Goal: Contribute content

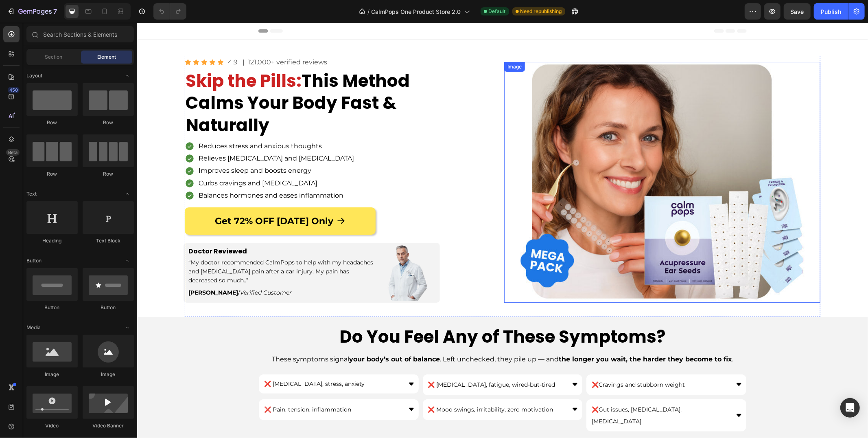
click at [592, 171] on img at bounding box center [662, 181] width 285 height 240
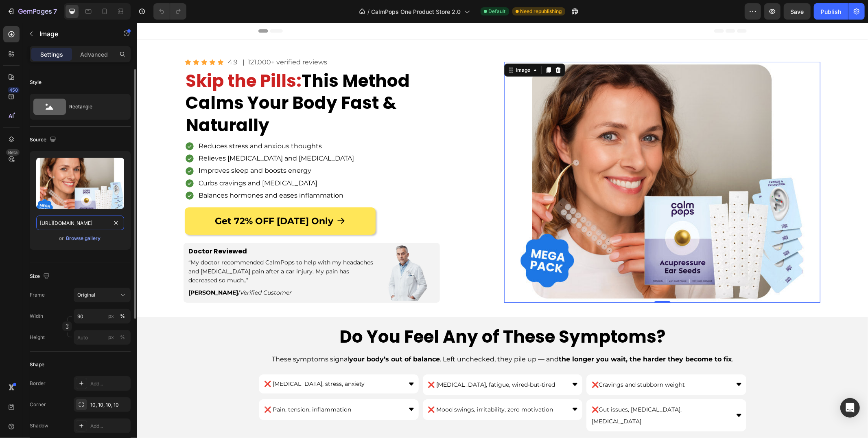
click at [86, 221] on input "[URL][DOMAIN_NAME]" at bounding box center [80, 222] width 88 height 15
click at [248, 91] on h1 "Skip the Pills: This Method Calms Your Body Fast & Naturally" at bounding box center [322, 103] width 277 height 68
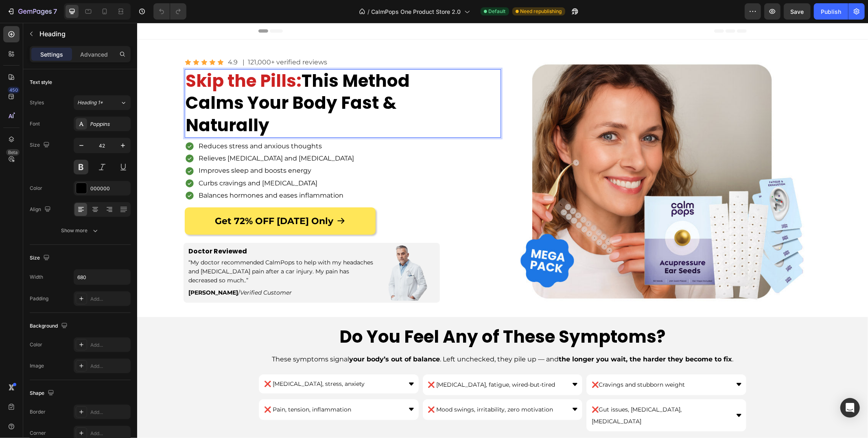
click at [241, 91] on p "Skip the Pills: This Method Calms Your Body Fast & Naturally" at bounding box center [322, 103] width 275 height 67
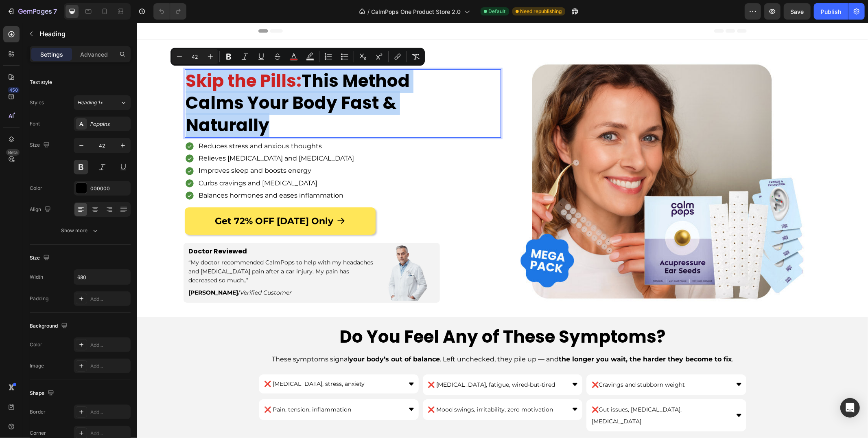
copy p "Skip the Pills: This Method Calms Your Body Fast & Naturally"
click at [224, 146] on p "Reduces stress and anxious thoughts" at bounding box center [299, 145] width 202 height 9
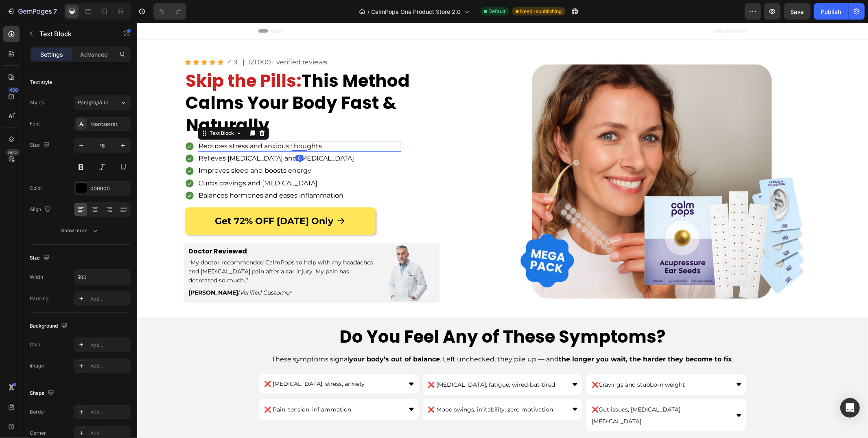
click at [224, 146] on p "Reduces stress and anxious thoughts" at bounding box center [299, 145] width 202 height 9
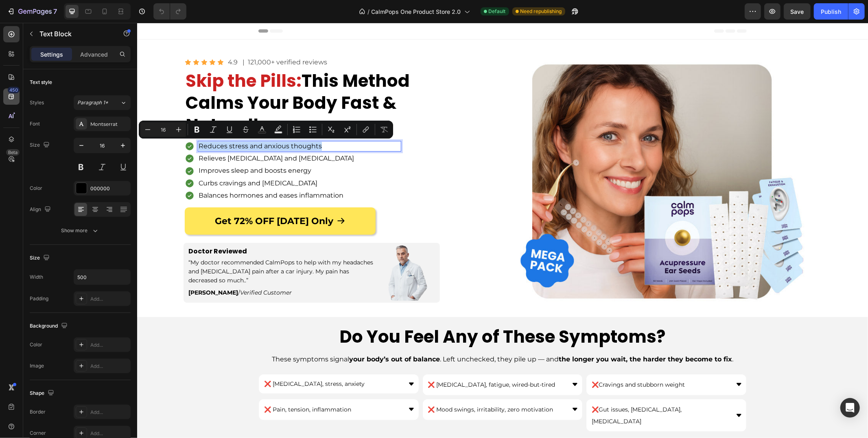
copy p "Reduces stress and anxious thoughts"
click at [249, 158] on p "Relieves [MEDICAL_DATA] and [MEDICAL_DATA]" at bounding box center [299, 157] width 202 height 9
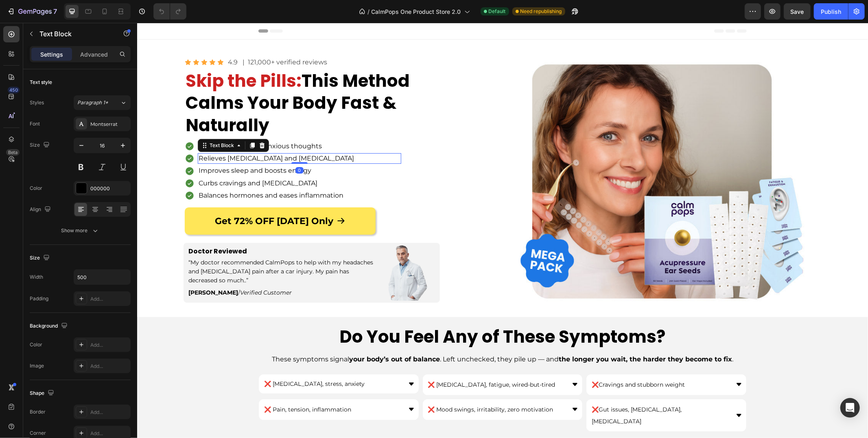
click at [249, 158] on p "Relieves [MEDICAL_DATA] and [MEDICAL_DATA]" at bounding box center [299, 157] width 202 height 9
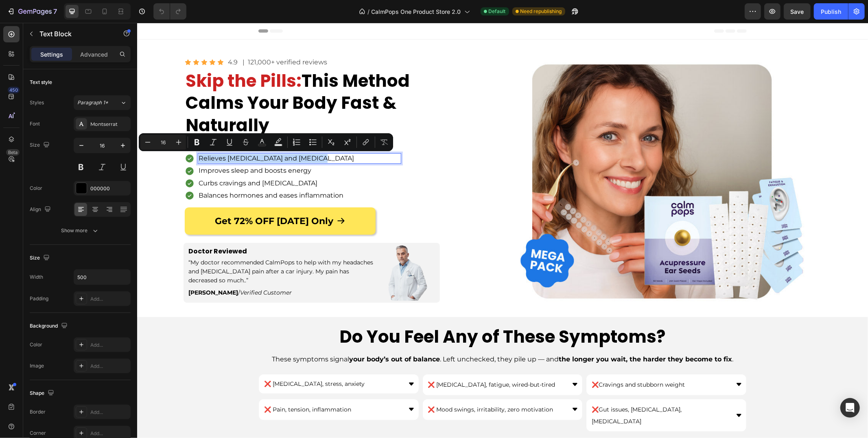
copy p "Relieves [MEDICAL_DATA] and [MEDICAL_DATA]"
click at [273, 168] on p "Improves sleep and boosts energy" at bounding box center [299, 170] width 202 height 9
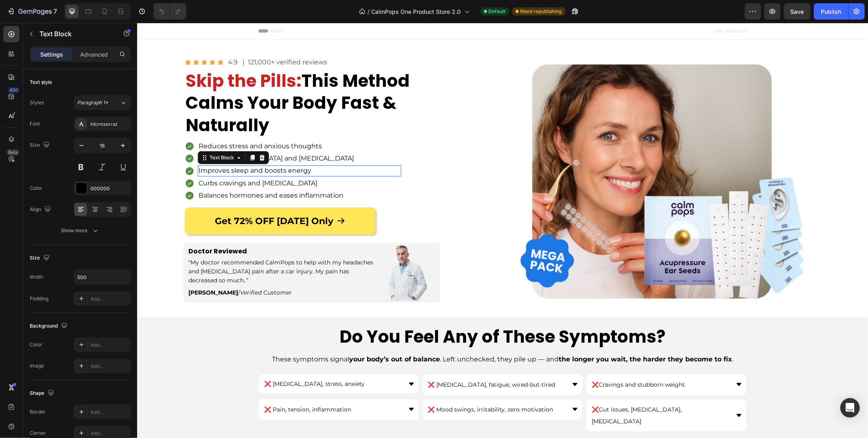
click at [273, 168] on p "Improves sleep and boosts energy" at bounding box center [299, 170] width 202 height 9
copy p "Improves sleep and boosts energy"
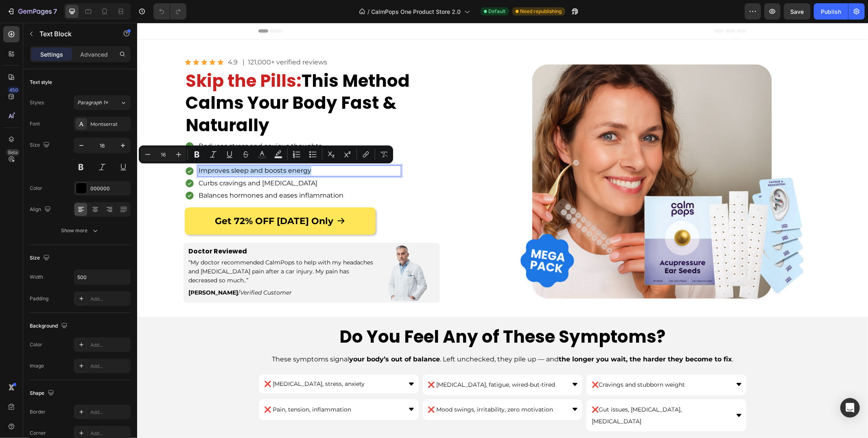
click at [254, 184] on p "Curbs cravings and [MEDICAL_DATA]" at bounding box center [299, 182] width 202 height 9
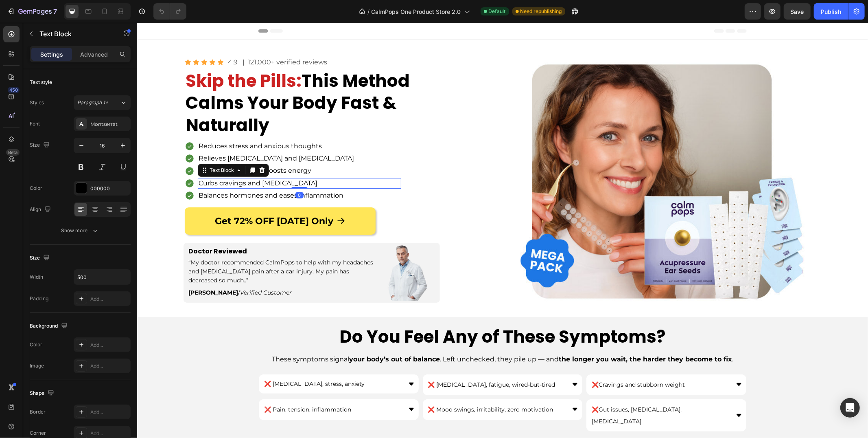
click at [254, 184] on p "Curbs cravings and [MEDICAL_DATA]" at bounding box center [299, 182] width 202 height 9
copy p "and"
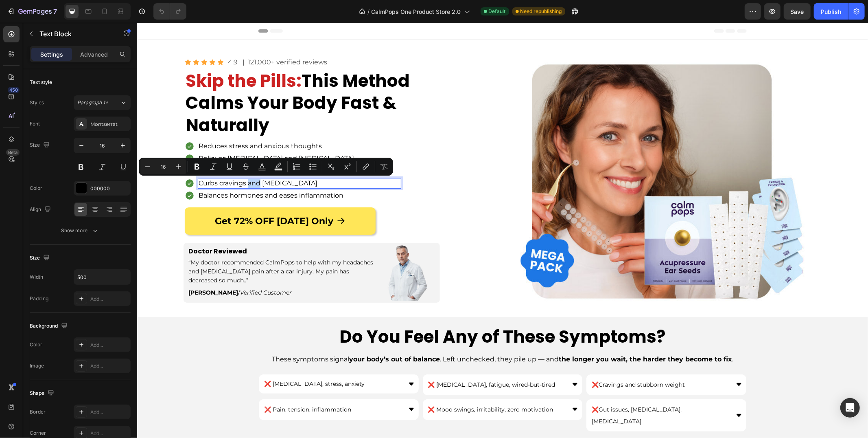
click at [254, 184] on p "Curbs cravings and [MEDICAL_DATA]" at bounding box center [299, 182] width 202 height 9
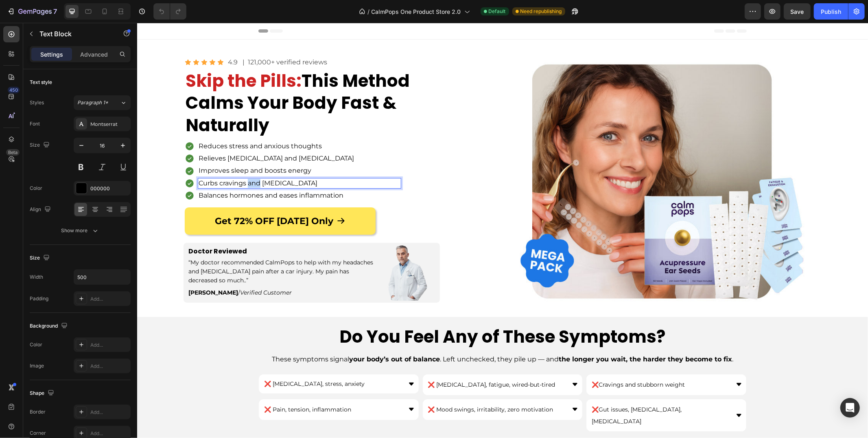
click at [254, 184] on p "Curbs cravings and [MEDICAL_DATA]" at bounding box center [299, 182] width 202 height 9
copy p "Curbs cravings and [MEDICAL_DATA]"
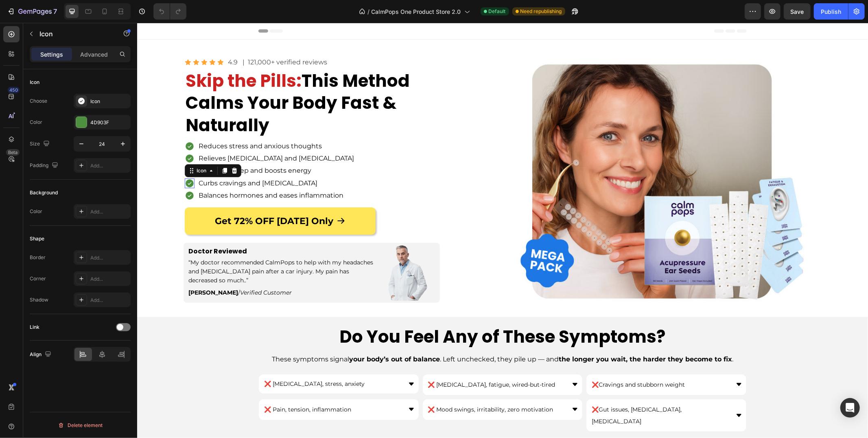
click at [188, 179] on icon at bounding box center [189, 183] width 8 height 8
click at [103, 121] on div "4D903F" at bounding box center [102, 122] width 24 height 7
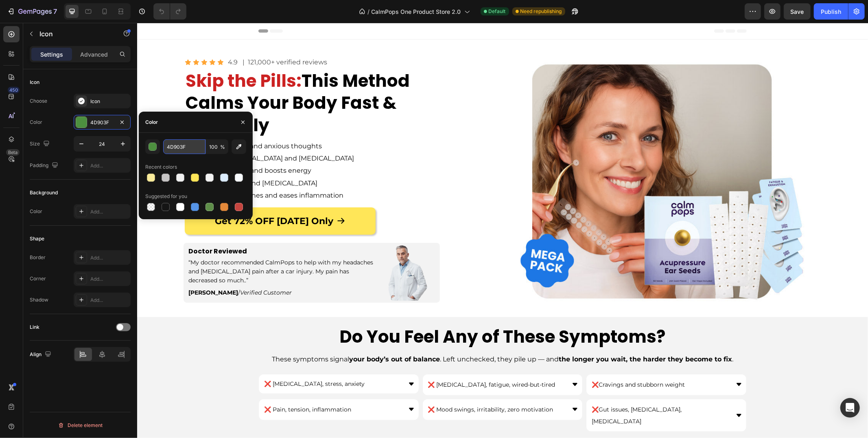
click at [190, 151] on input "4D903F" at bounding box center [184, 146] width 42 height 15
click at [313, 184] on p "Curbs cravings and [MEDICAL_DATA]" at bounding box center [299, 182] width 202 height 9
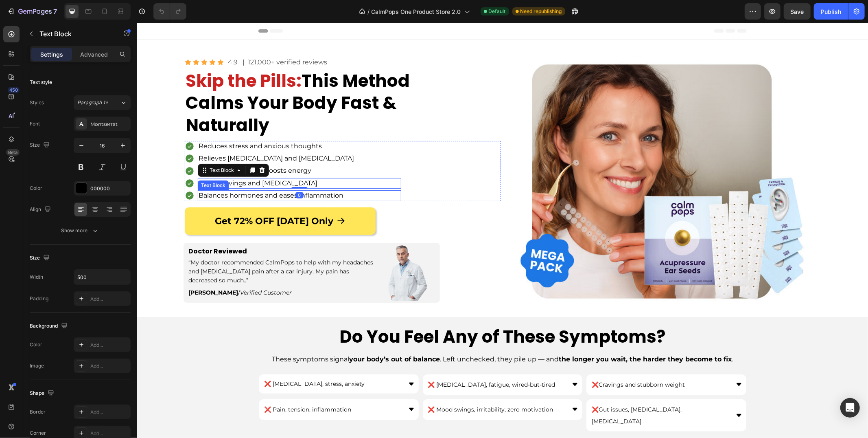
click at [300, 197] on div "0" at bounding box center [299, 194] width 8 height 7
click at [270, 197] on p "Balances hormones and eases inflammation" at bounding box center [299, 194] width 202 height 9
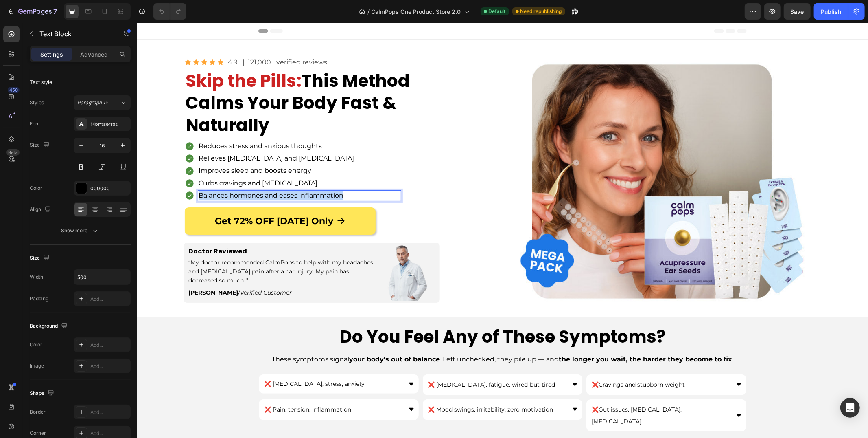
click at [270, 197] on p "Balances hormones and eases inflammation" at bounding box center [299, 194] width 202 height 9
copy p "Balances hormones and eases inflammation"
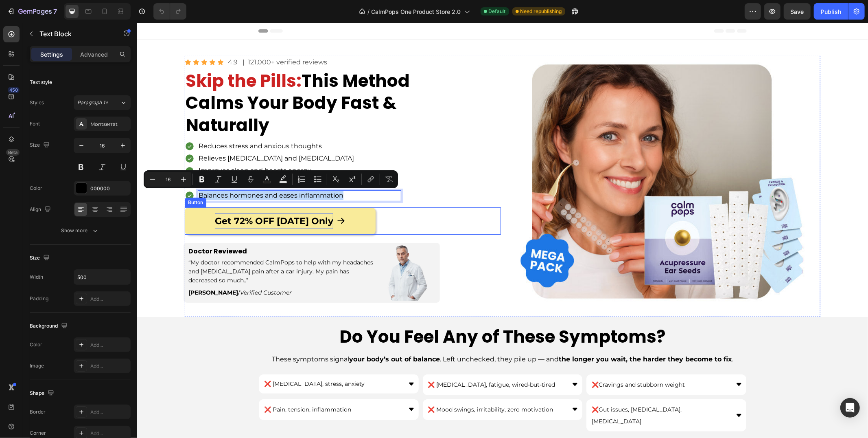
click at [230, 220] on p "Get 72% OFF [DATE] Only" at bounding box center [273, 220] width 118 height 16
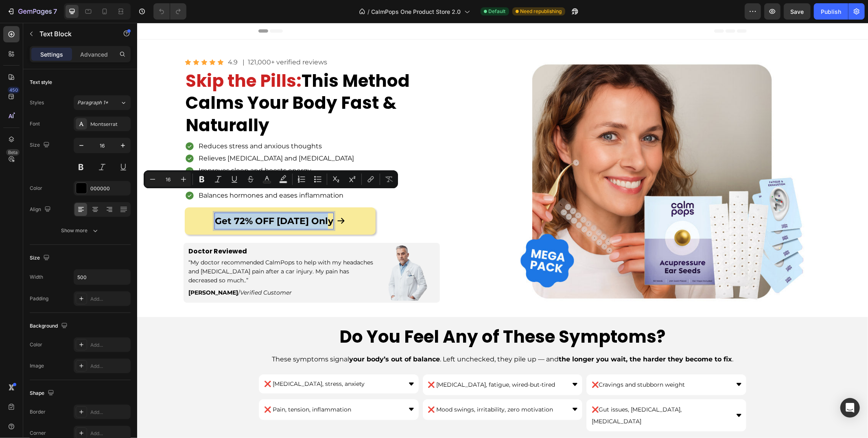
click at [230, 220] on p "Get 72% OFF [DATE] Only" at bounding box center [273, 220] width 118 height 16
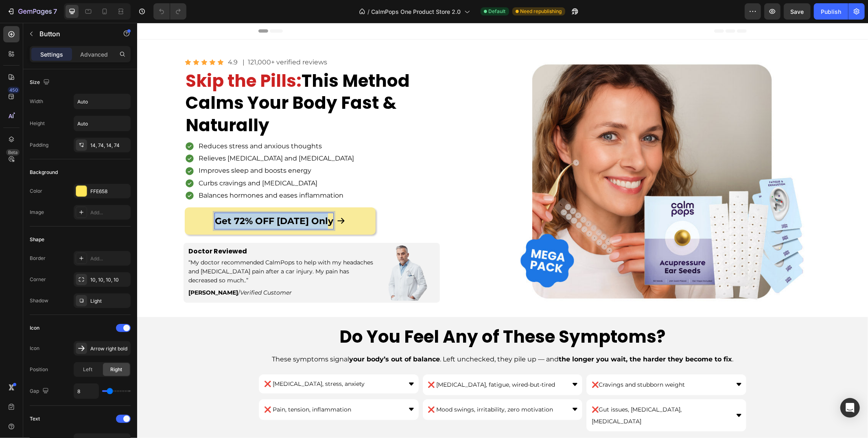
click at [230, 220] on p "Get 72% OFF [DATE] Only" at bounding box center [273, 220] width 118 height 16
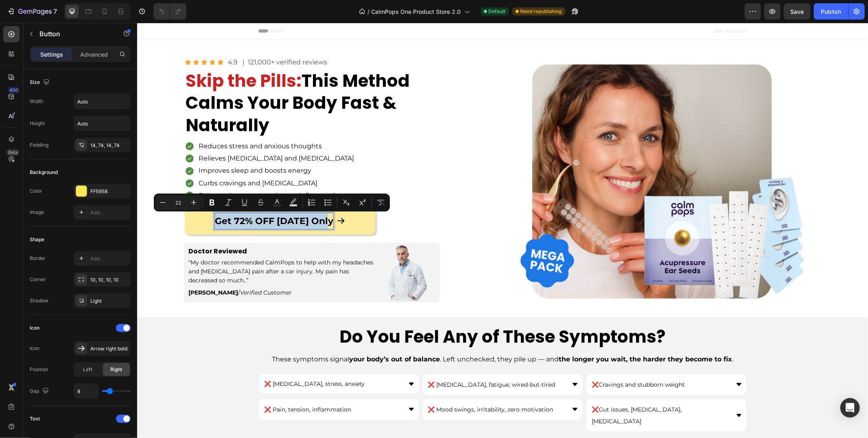
copy p "Get 72% OFF [DATE] Only"
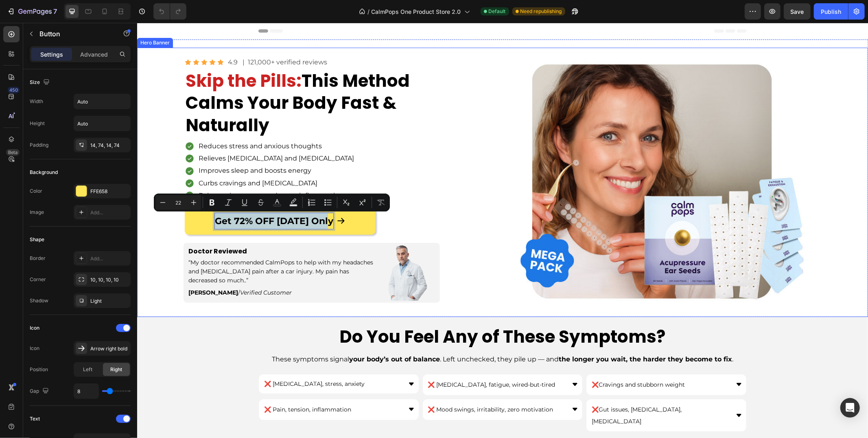
click at [183, 221] on div "Overlay" at bounding box center [502, 181] width 731 height 269
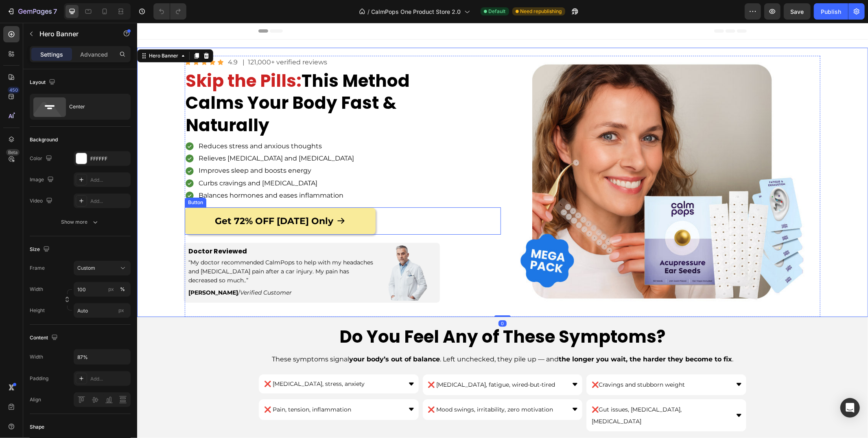
click at [188, 221] on link "Get 72% OFF [DATE] Only" at bounding box center [279, 221] width 191 height 28
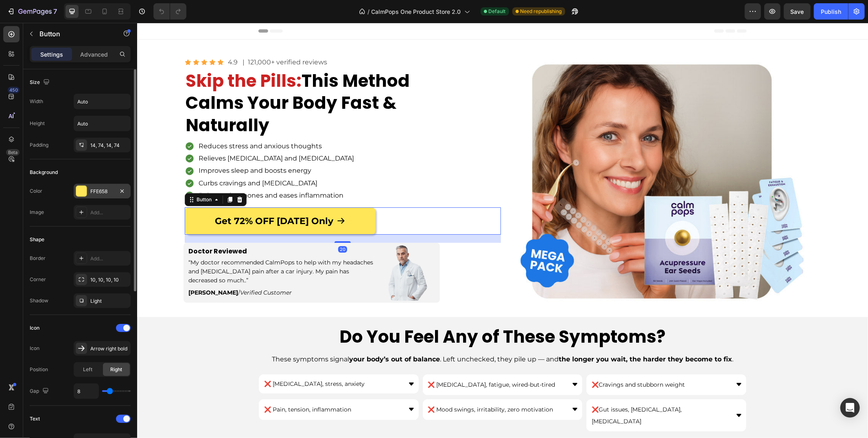
click at [88, 189] on div "FFE658" at bounding box center [102, 191] width 57 height 15
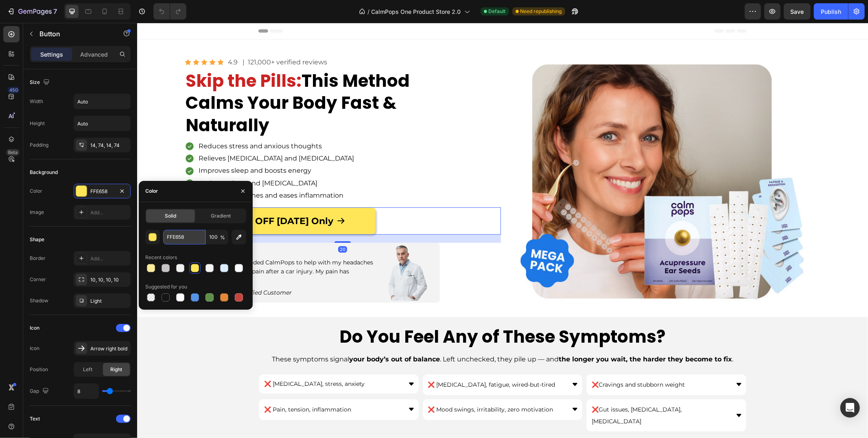
click at [170, 233] on input "FFE658" at bounding box center [184, 237] width 42 height 15
click at [212, 101] on p "⁠⁠⁠⁠⁠⁠⁠ Skip the Pills: This Method Calms Your Body Fast & Naturally" at bounding box center [322, 103] width 275 height 67
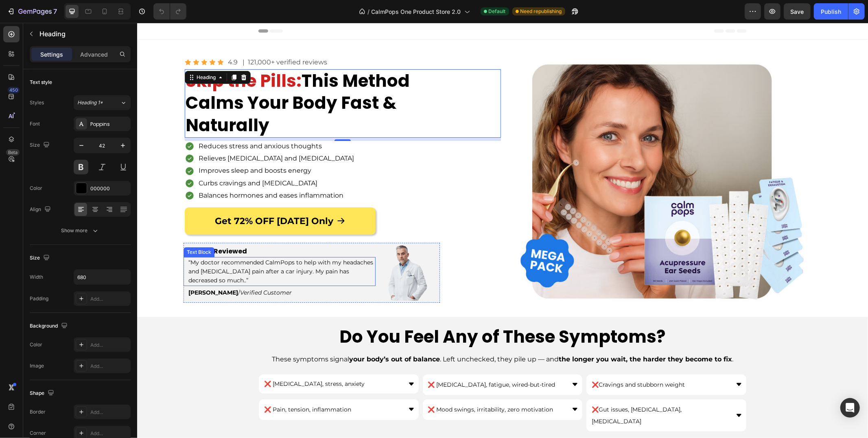
click at [209, 270] on span "“My doctor recommended CalmPops to help with my headaches and [MEDICAL_DATA] pa…" at bounding box center [280, 271] width 185 height 26
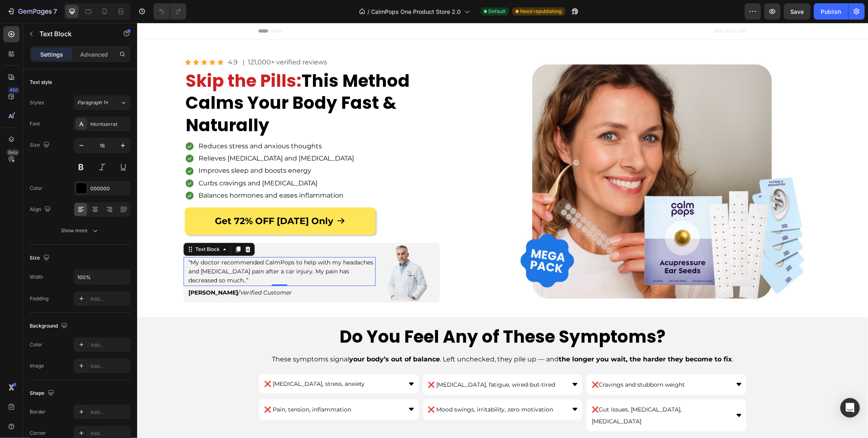
click at [209, 270] on span "“My doctor recommended CalmPops to help with my headaches and [MEDICAL_DATA] pa…" at bounding box center [280, 271] width 185 height 26
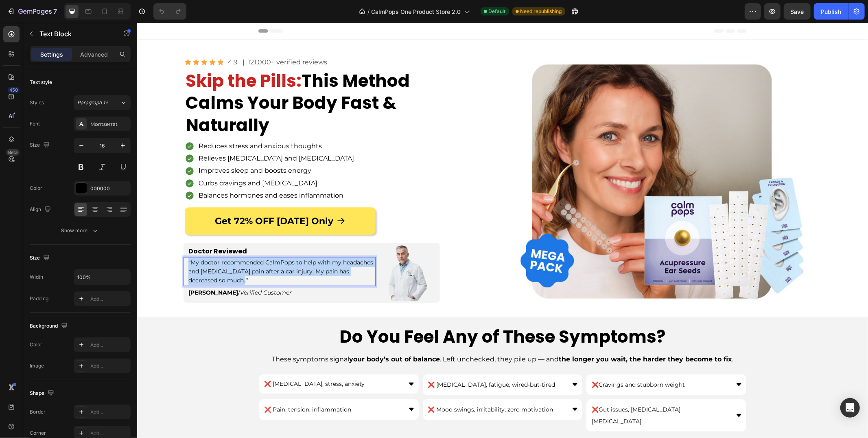
click at [209, 270] on span "“My doctor recommended CalmPops to help with my headaches and [MEDICAL_DATA] pa…" at bounding box center [280, 271] width 185 height 26
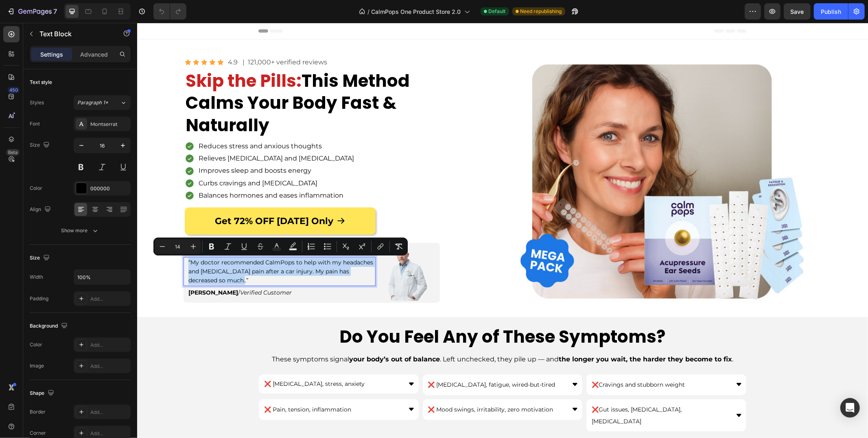
copy span "“My doctor recommended CalmPops to help with my headaches and [MEDICAL_DATA] pa…"
click at [190, 302] on div "[PERSON_NAME] / Verified Customer Text Block" at bounding box center [279, 293] width 193 height 17
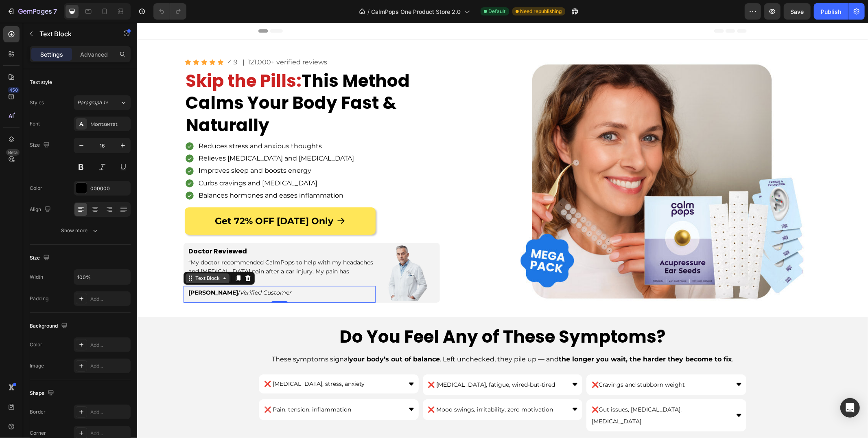
click at [197, 280] on div "Text Block" at bounding box center [207, 277] width 28 height 7
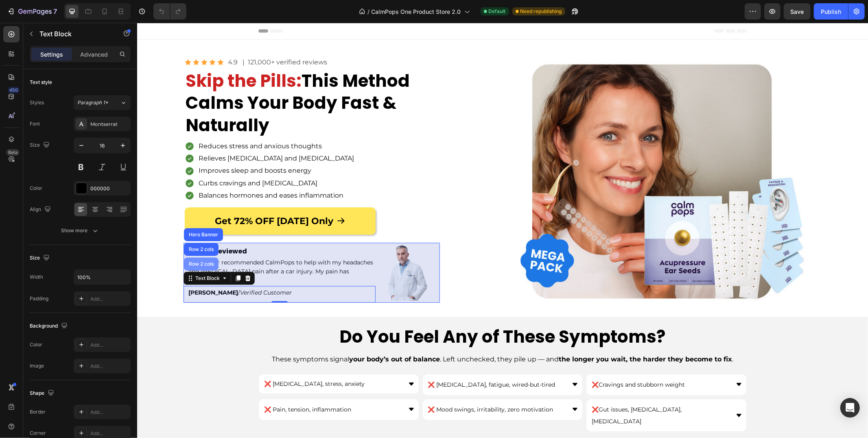
click at [198, 267] on div "Row 2 cols" at bounding box center [201, 263] width 35 height 13
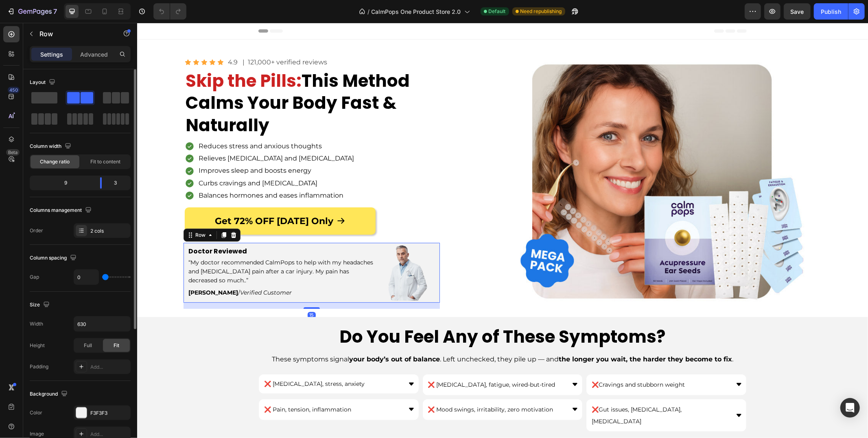
scroll to position [198, 0]
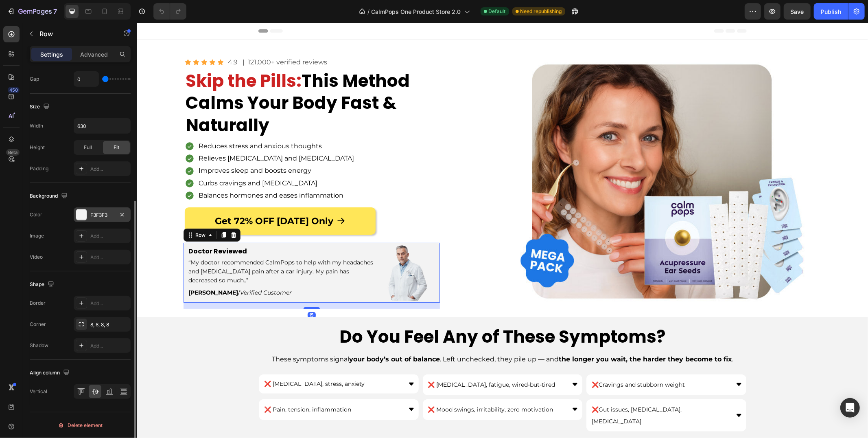
click at [102, 209] on div "F3F3F3" at bounding box center [102, 214] width 57 height 15
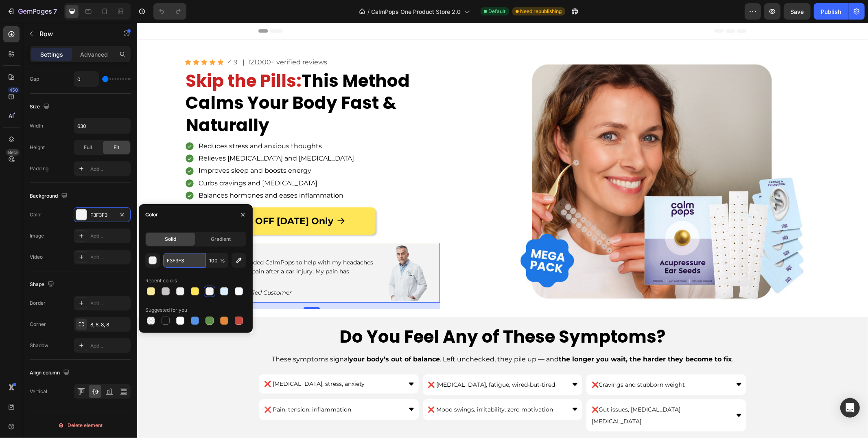
click at [186, 266] on input "F3F3F3" at bounding box center [184, 260] width 42 height 15
click at [412, 279] on img at bounding box center [407, 272] width 41 height 56
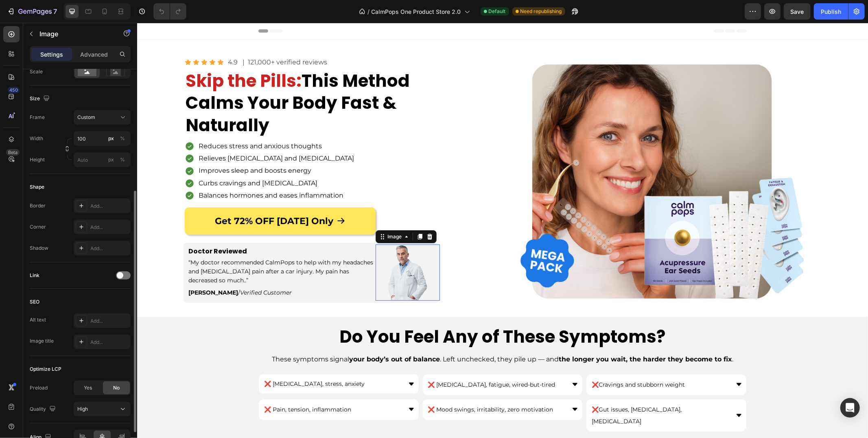
scroll to position [0, 0]
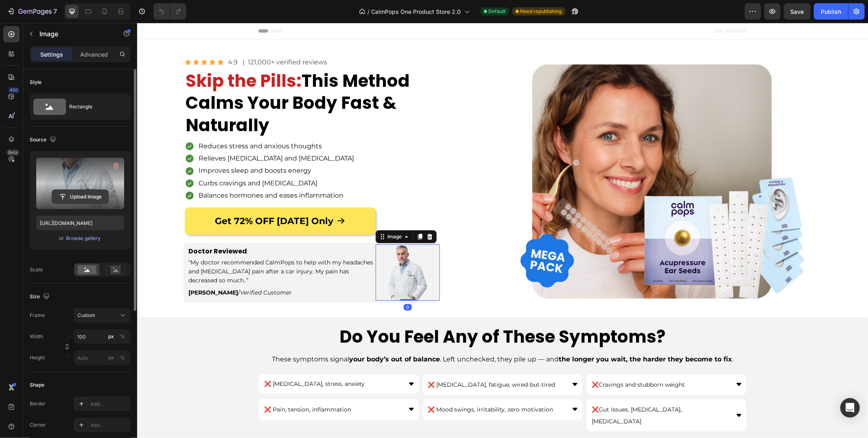
click at [79, 200] on input "file" at bounding box center [80, 197] width 56 height 14
click at [88, 220] on input "[URL][DOMAIN_NAME]" at bounding box center [80, 222] width 88 height 15
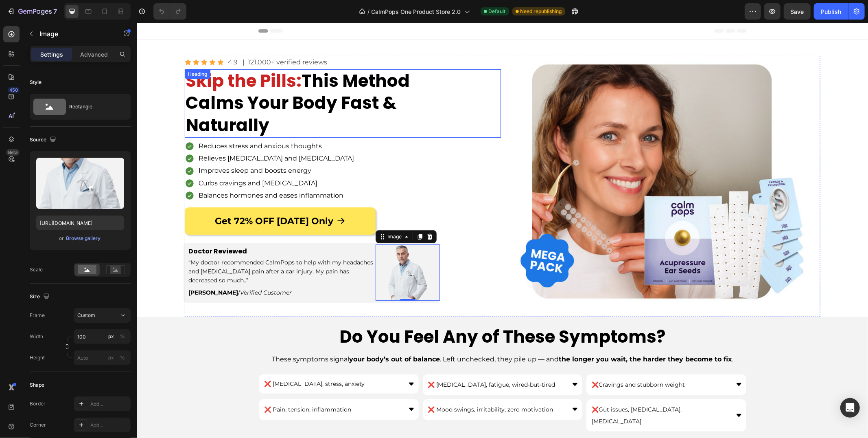
click at [239, 89] on span "Skip the Pills:" at bounding box center [243, 80] width 116 height 24
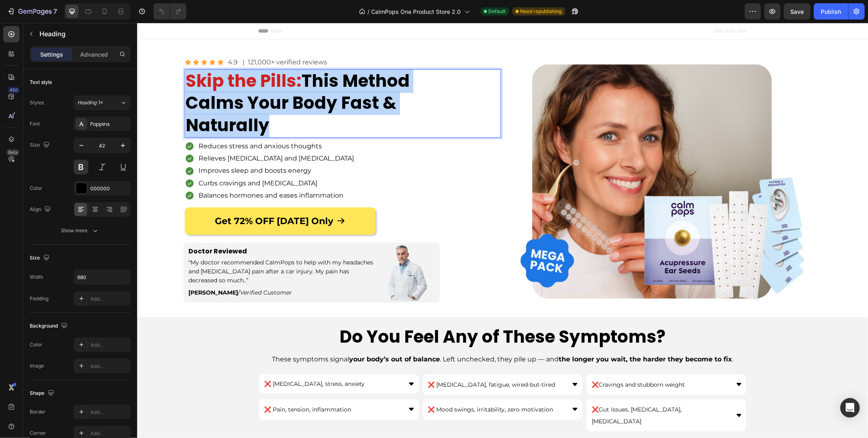
click at [239, 89] on span "Skip the Pills:" at bounding box center [243, 80] width 116 height 24
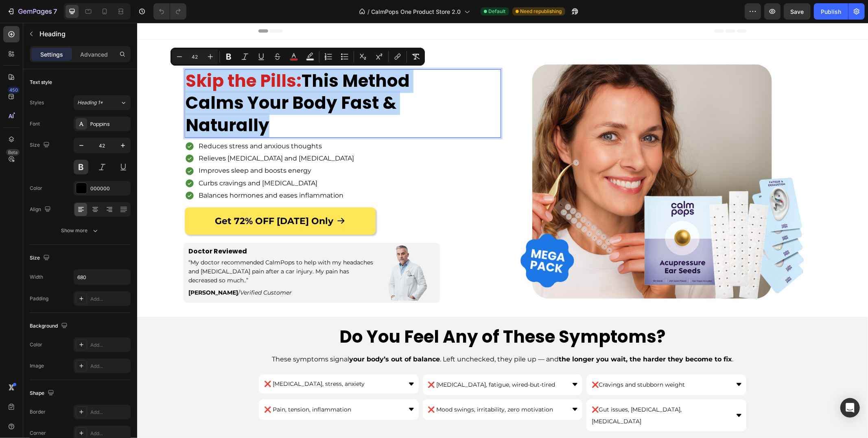
copy p "Skip the Pills: This Method Calms Your Body Fast & Naturally"
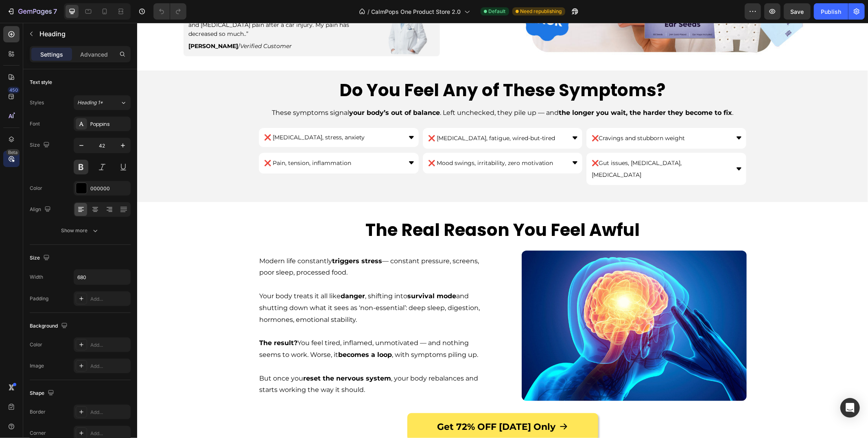
scroll to position [265, 0]
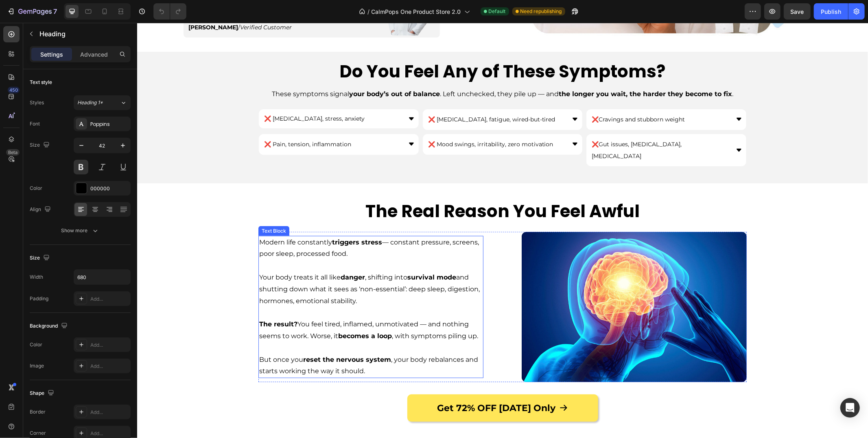
click at [322, 294] on p "Your body treats it all like danger , shifting into survival mode and shutting …" at bounding box center [370, 288] width 223 height 35
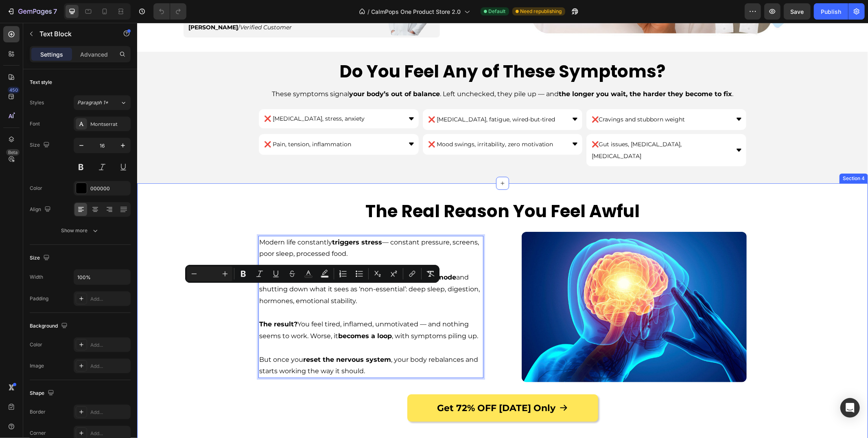
click at [322, 321] on span "The result? You feel tired, inflamed, unmotivated — and nothing seems to work. …" at bounding box center [368, 329] width 219 height 20
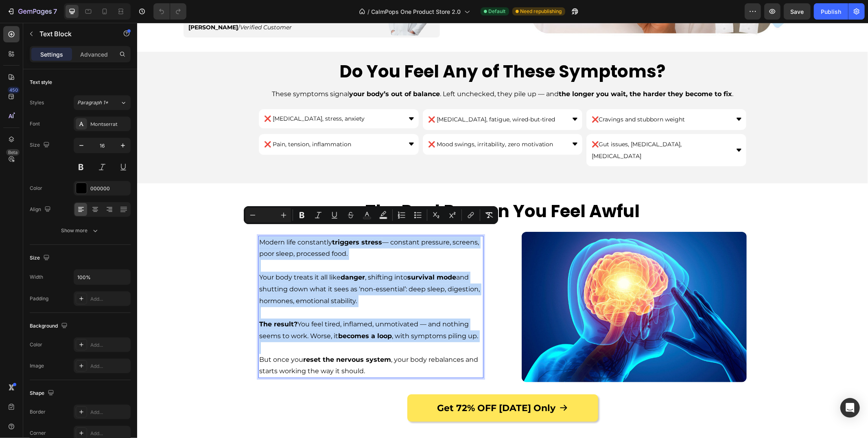
click at [312, 248] on p "Modern life constantly triggers stress — constant pressure, screens, poor sleep…" at bounding box center [370, 248] width 223 height 24
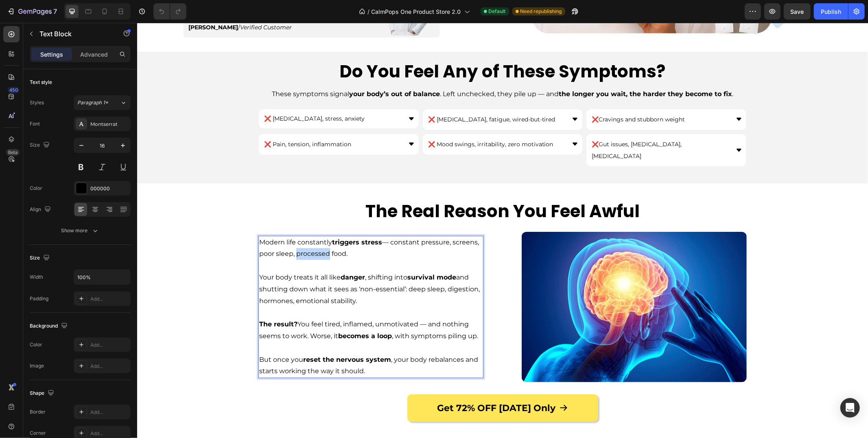
click at [312, 248] on p "Modern life constantly triggers stress — constant pressure, screens, poor sleep…" at bounding box center [370, 248] width 223 height 24
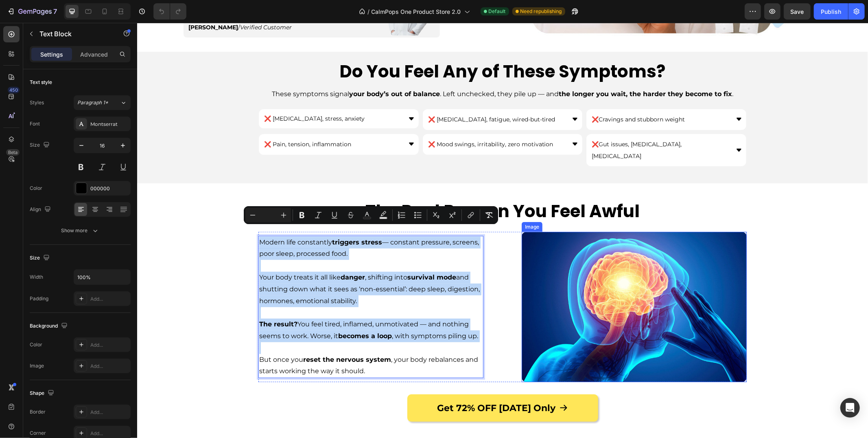
click at [590, 269] on img at bounding box center [633, 306] width 225 height 150
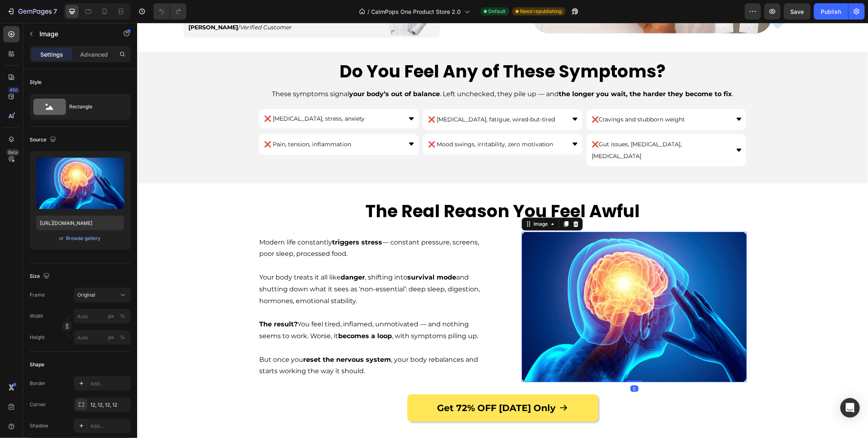
click at [548, 258] on img at bounding box center [633, 306] width 225 height 150
click at [61, 212] on div "Upload Image [URL][DOMAIN_NAME] or Browse gallery" at bounding box center [80, 200] width 101 height 98
click at [63, 221] on input "[URL][DOMAIN_NAME]" at bounding box center [80, 222] width 88 height 15
click at [91, 222] on input "[URL][DOMAIN_NAME]" at bounding box center [80, 222] width 88 height 15
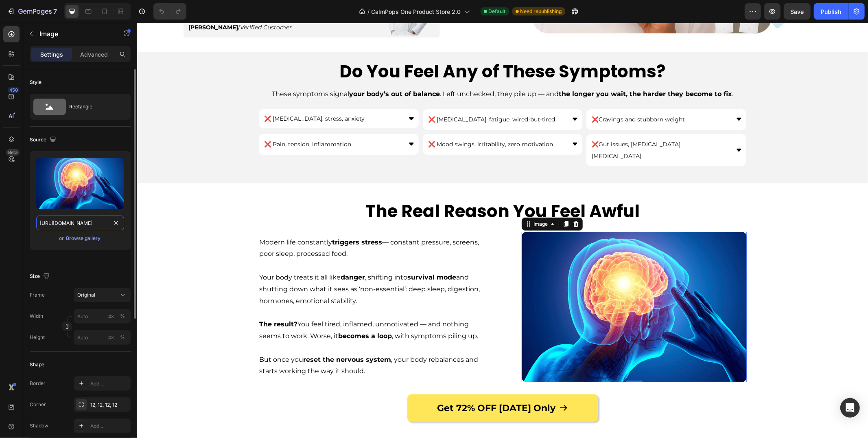
click at [91, 222] on input "[URL][DOMAIN_NAME]" at bounding box center [80, 222] width 88 height 15
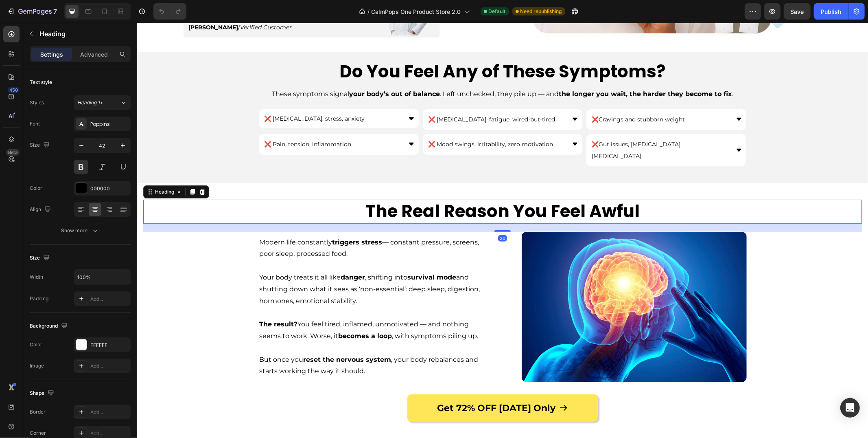
click at [456, 199] on h2 "The Real Reason You Feel Awful" at bounding box center [502, 211] width 719 height 24
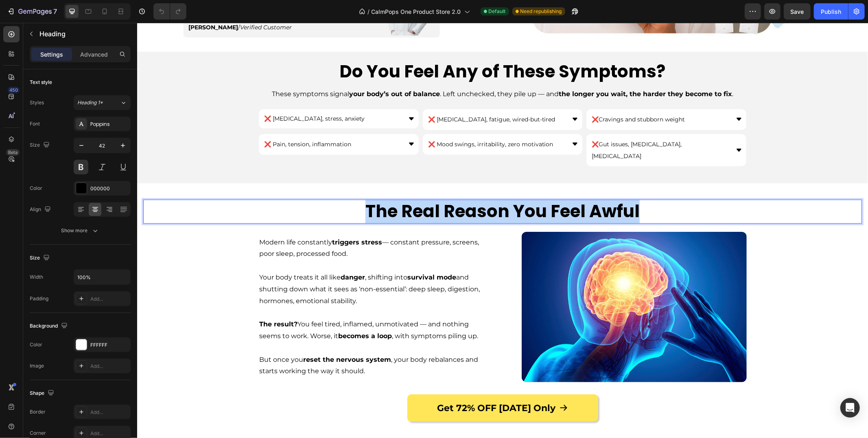
click at [456, 200] on p "The Real Reason You Feel Awful" at bounding box center [502, 211] width 717 height 22
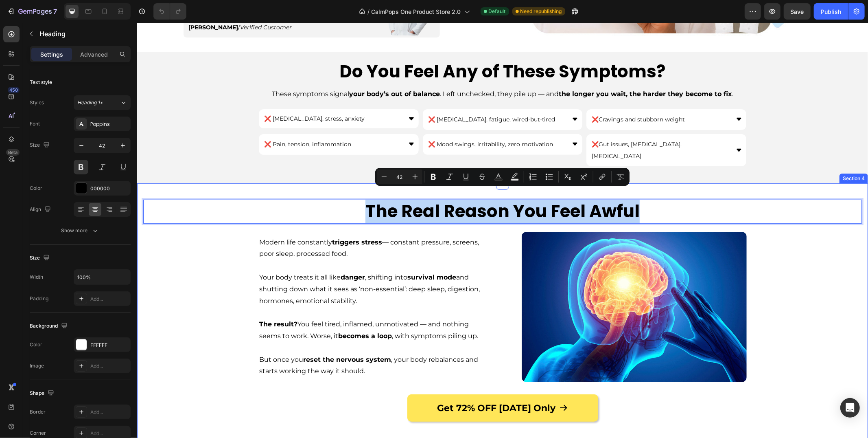
click at [226, 171] on div "Do You Feel Any of These Symptoms? Heading These symptoms signal your body’s ou…" at bounding box center [502, 117] width 731 height 132
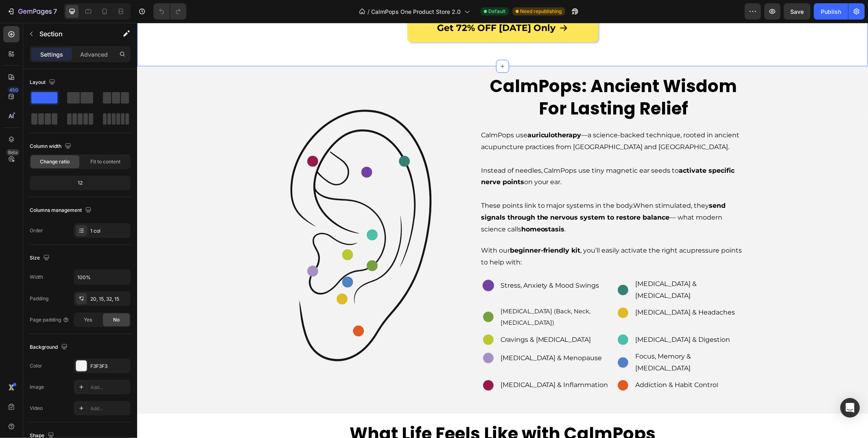
scroll to position [640, 0]
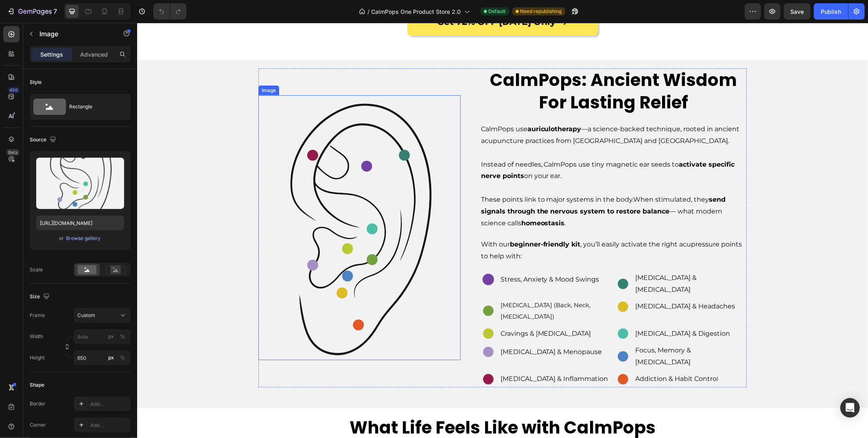
click at [290, 260] on img at bounding box center [359, 227] width 202 height 265
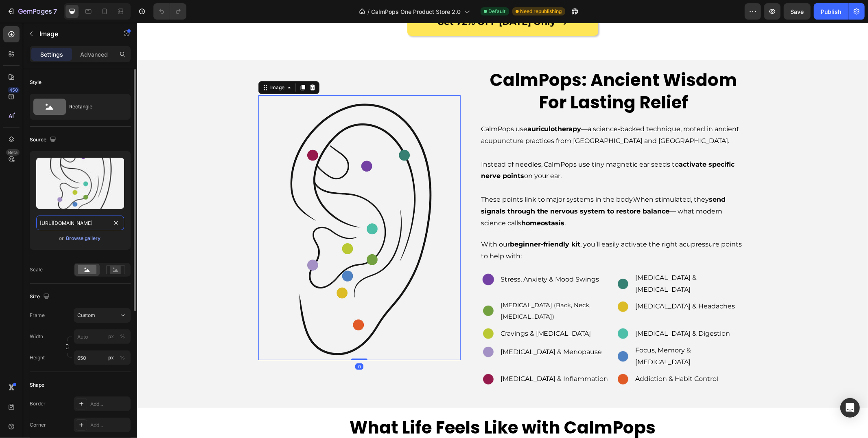
click at [86, 225] on input "[URL][DOMAIN_NAME]" at bounding box center [80, 222] width 88 height 15
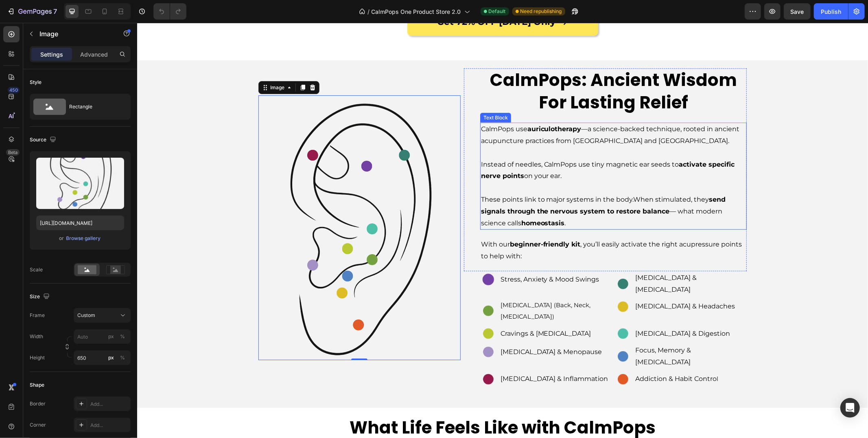
click at [527, 201] on span "These points link to major systems in the body." at bounding box center [557, 199] width 153 height 8
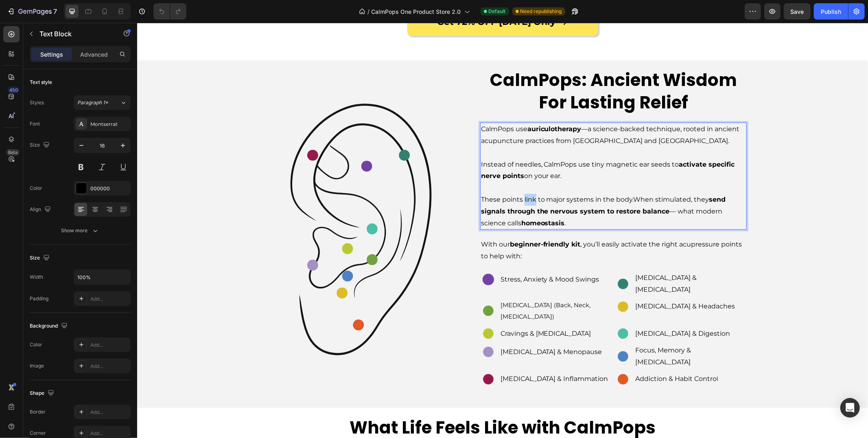
click at [527, 201] on span "These points link to major systems in the body." at bounding box center [557, 199] width 153 height 8
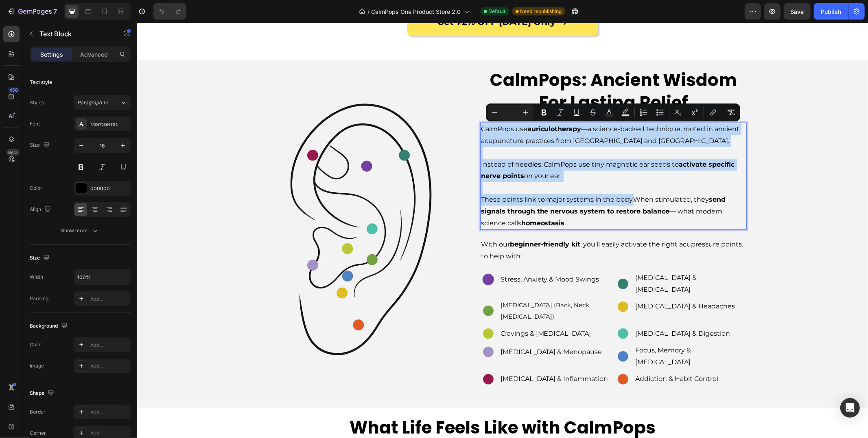
click at [602, 197] on span "These points link to major systems in the body." at bounding box center [557, 199] width 153 height 8
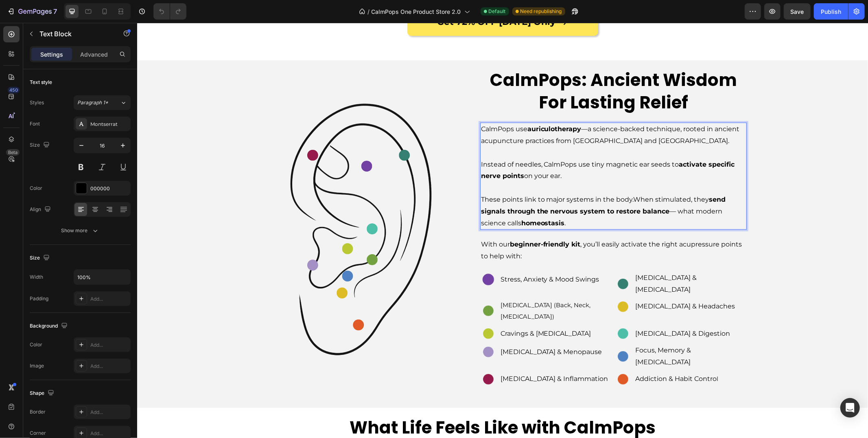
click at [633, 139] on p "CalmPops use auriculotherapy — a science-backed technique, rooted in ancient ac…" at bounding box center [613, 135] width 265 height 24
click at [628, 145] on p "CalmPops use auriculotherapy — a science-backed technique, rooted in ancient ac…" at bounding box center [613, 135] width 265 height 24
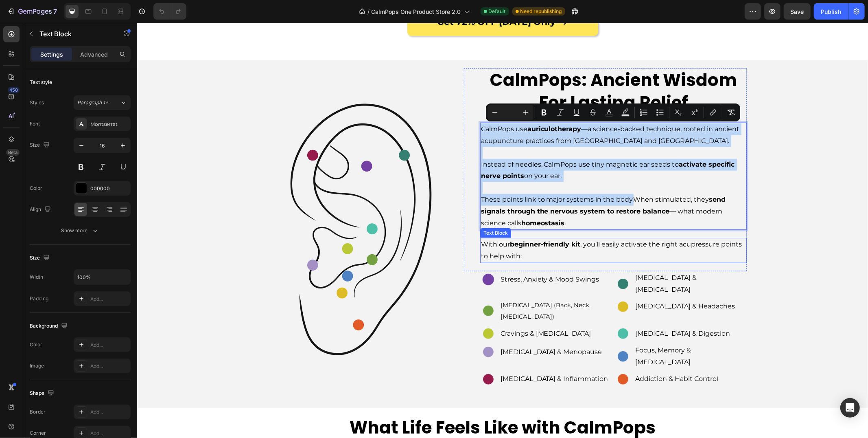
click at [500, 244] on p "With our beginner-friendly kit , you’ll easily activate the right acupressure p…" at bounding box center [613, 250] width 265 height 24
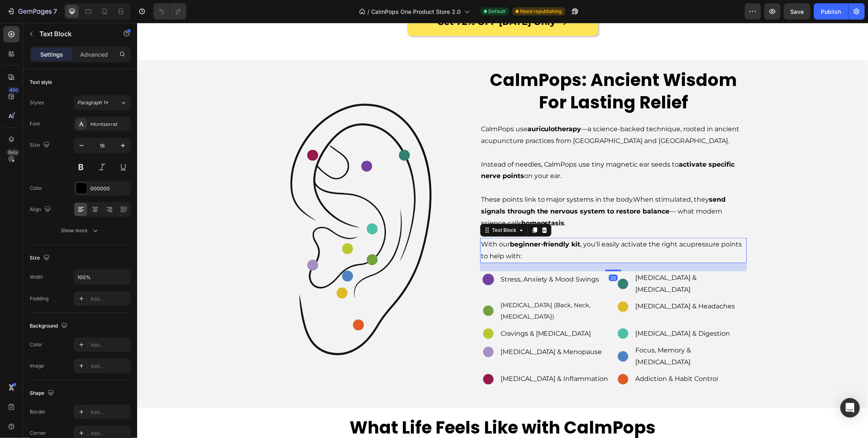
click at [500, 244] on p "With our beginner-friendly kit , you’ll easily activate the right acupressure p…" at bounding box center [613, 250] width 265 height 24
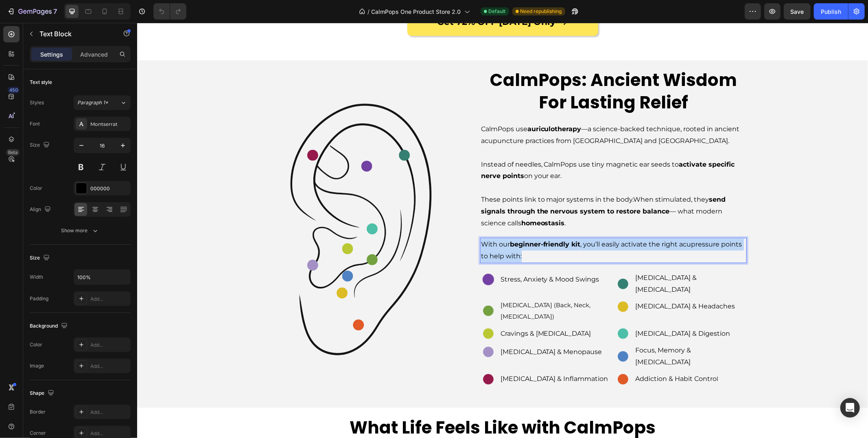
click at [500, 244] on p "With our beginner-friendly kit , you’ll easily activate the right acupressure p…" at bounding box center [613, 250] width 265 height 24
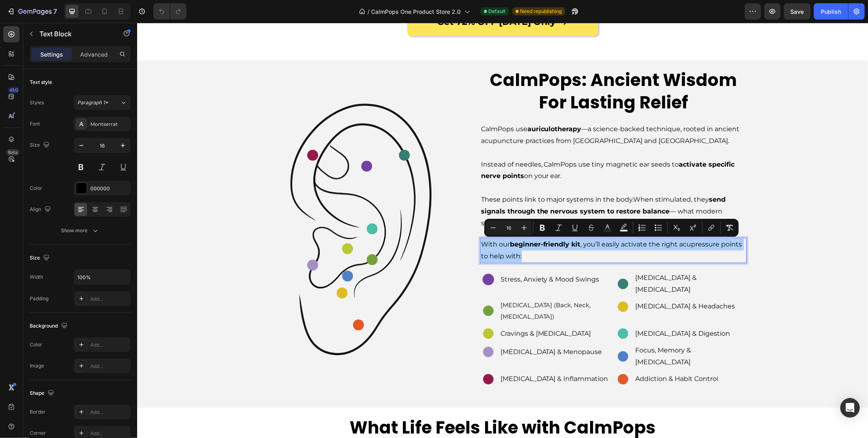
click at [604, 83] on h2 "CalmPops: Ancient Wisdom For Lasting Relief" at bounding box center [613, 91] width 267 height 46
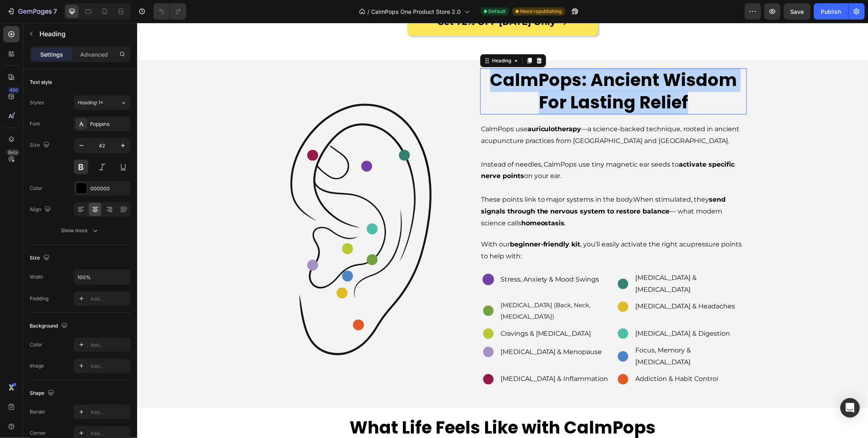
click at [604, 83] on p "CalmPops: Ancient Wisdom For Lasting Relief" at bounding box center [613, 91] width 265 height 44
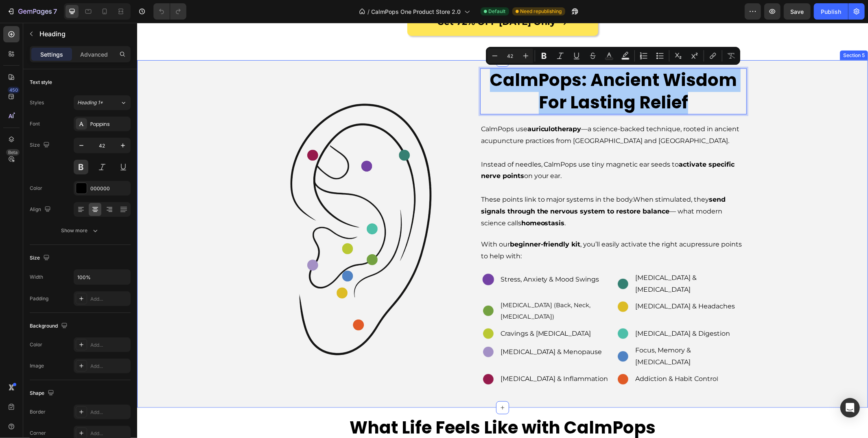
click at [183, 190] on div "Image CalmPops: Ancient Wisdom For Lasting Relief Heading 20 CalmPops use auric…" at bounding box center [502, 231] width 719 height 327
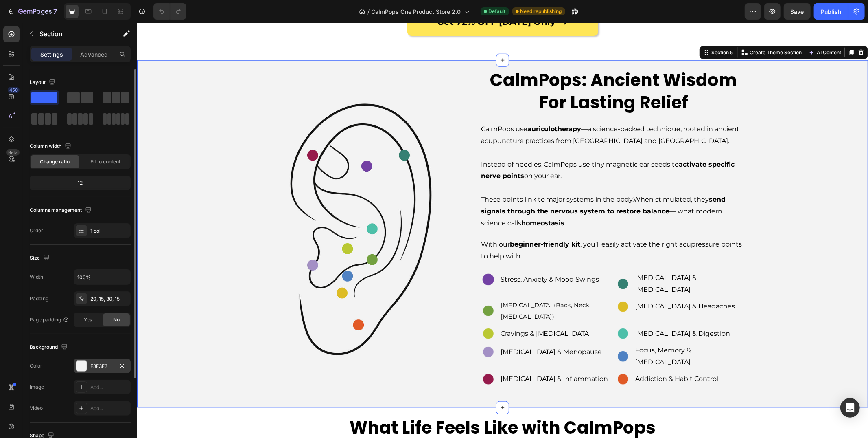
click at [97, 364] on div "F3F3F3" at bounding box center [102, 365] width 24 height 7
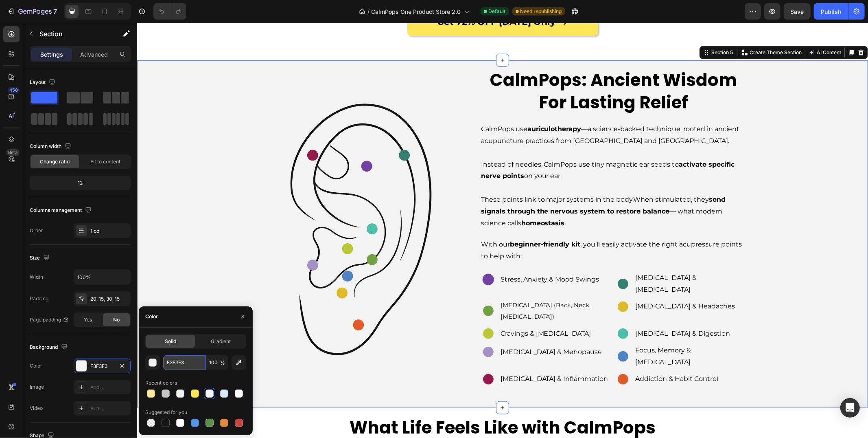
click at [184, 365] on input "F3F3F3" at bounding box center [184, 362] width 42 height 15
click at [173, 245] on div "Image CalmPops: Ancient Wisdom For Lasting Relief Heading CalmPops use auriculo…" at bounding box center [502, 231] width 719 height 327
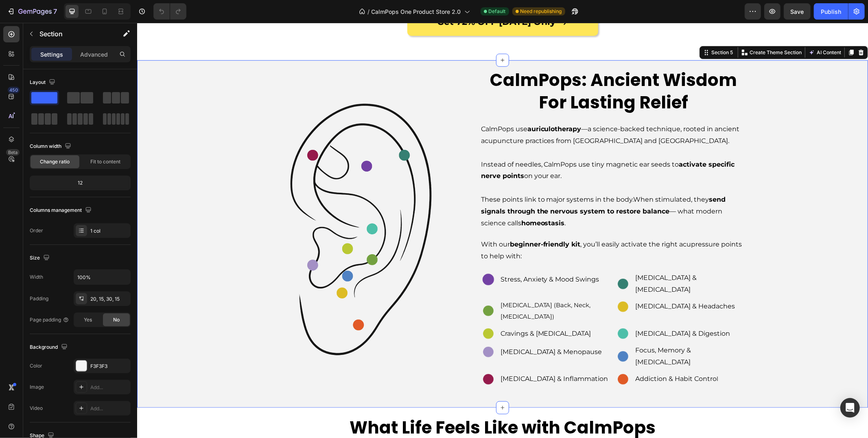
click at [573, 96] on p "CalmPops: Ancient Wisdom For Lasting Relief" at bounding box center [613, 91] width 265 height 44
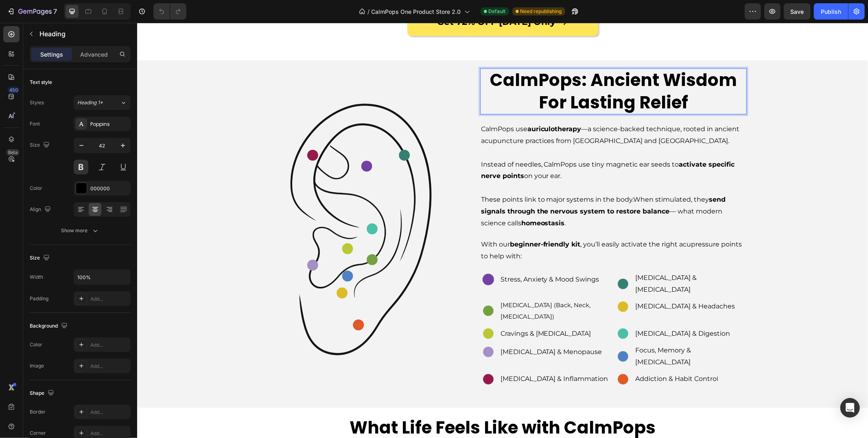
click at [573, 96] on p "CalmPops: Ancient Wisdom For Lasting Relief" at bounding box center [613, 91] width 265 height 44
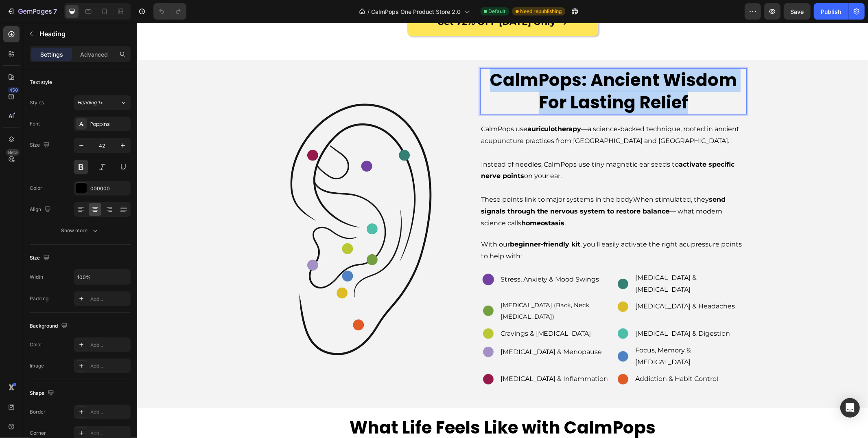
click at [573, 96] on p "CalmPops: Ancient Wisdom For Lasting Relief" at bounding box center [613, 91] width 265 height 44
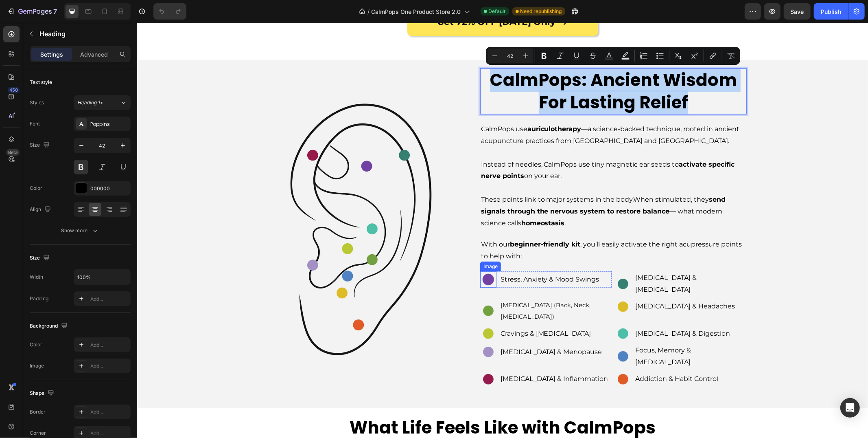
click at [488, 280] on img at bounding box center [488, 279] width 16 height 16
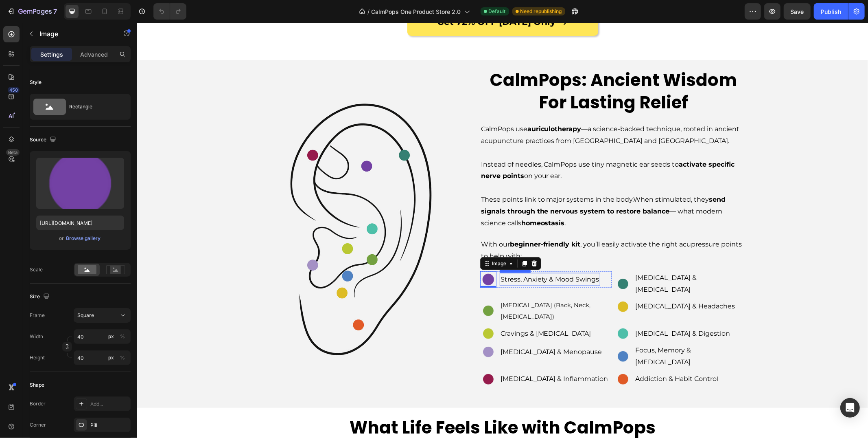
click at [518, 280] on span "Stress, Anxiety & Mood Swings" at bounding box center [549, 279] width 99 height 8
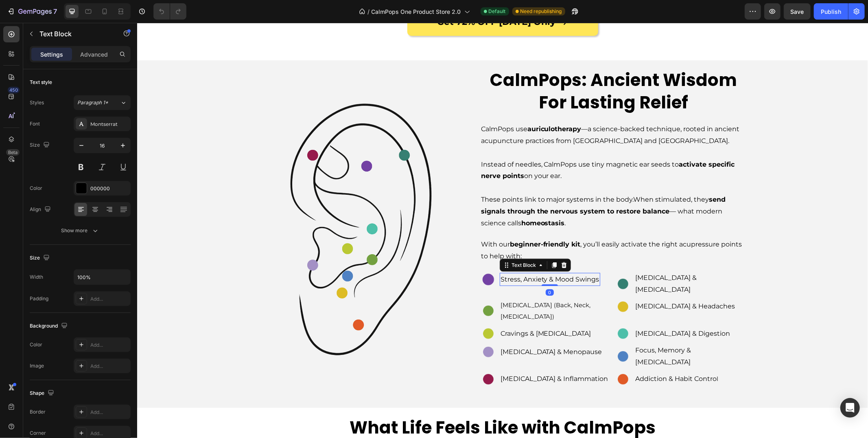
click at [518, 280] on span "Stress, Anxiety & Mood Swings" at bounding box center [549, 279] width 99 height 8
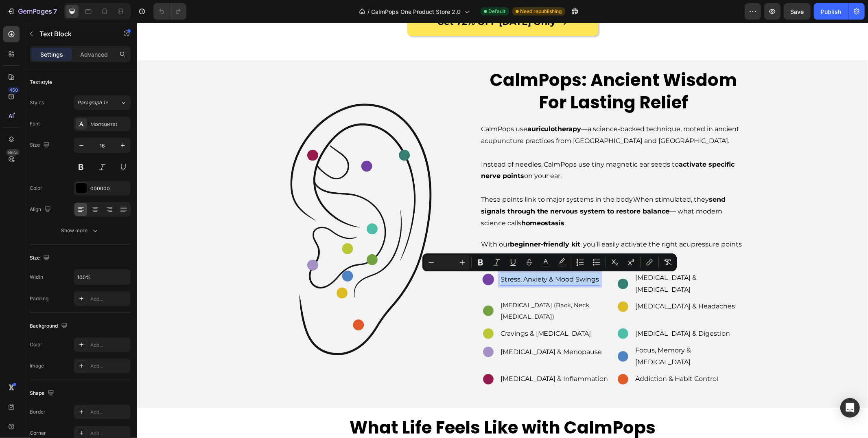
click at [485, 278] on img at bounding box center [488, 279] width 16 height 16
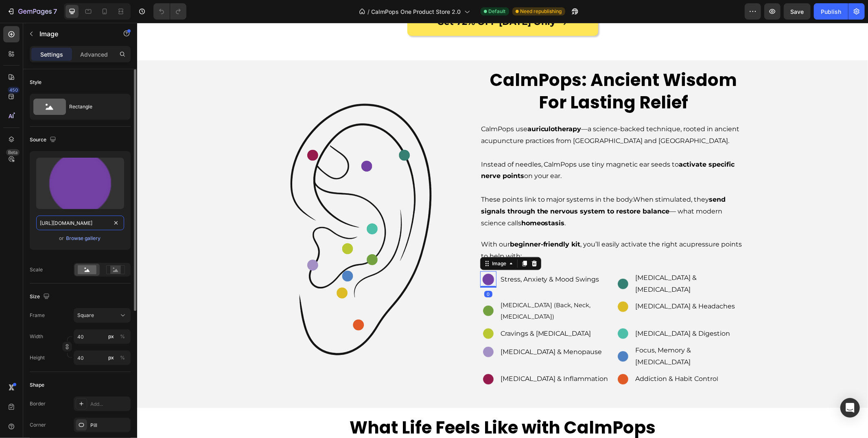
click at [83, 224] on input "[URL][DOMAIN_NAME]" at bounding box center [80, 222] width 88 height 15
click at [85, 221] on input "[URL][DOMAIN_NAME]" at bounding box center [80, 222] width 88 height 15
